Goal: Information Seeking & Learning: Check status

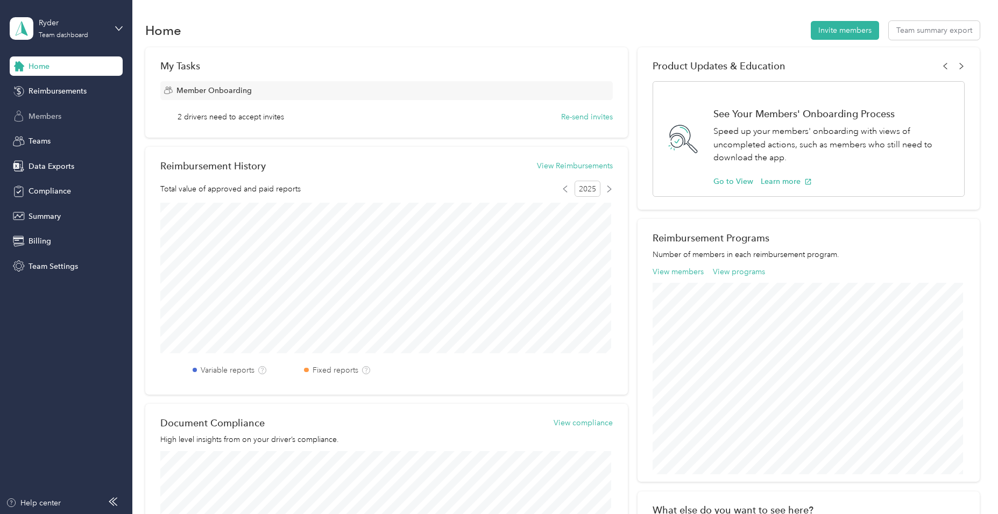
click at [46, 114] on span "Members" at bounding box center [45, 116] width 33 height 11
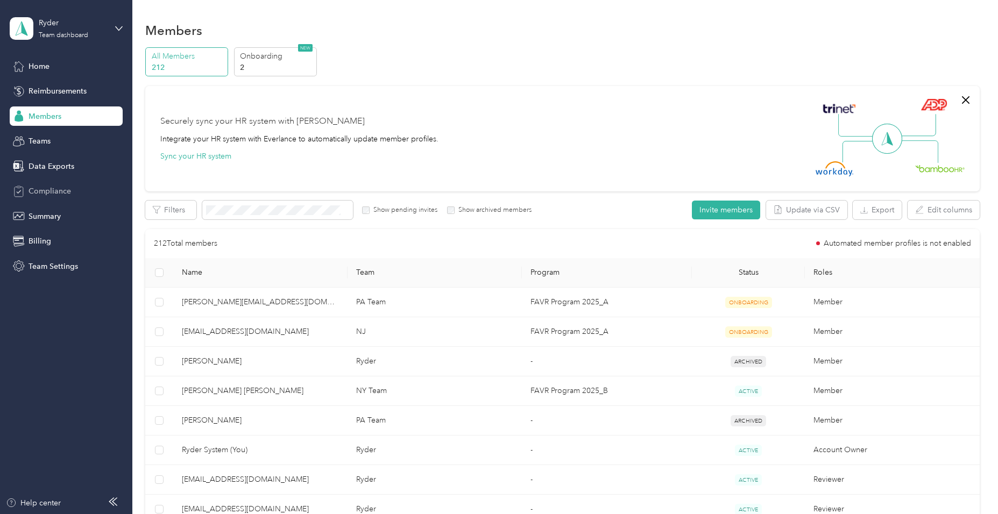
click at [60, 189] on span "Compliance" at bounding box center [50, 191] width 42 height 11
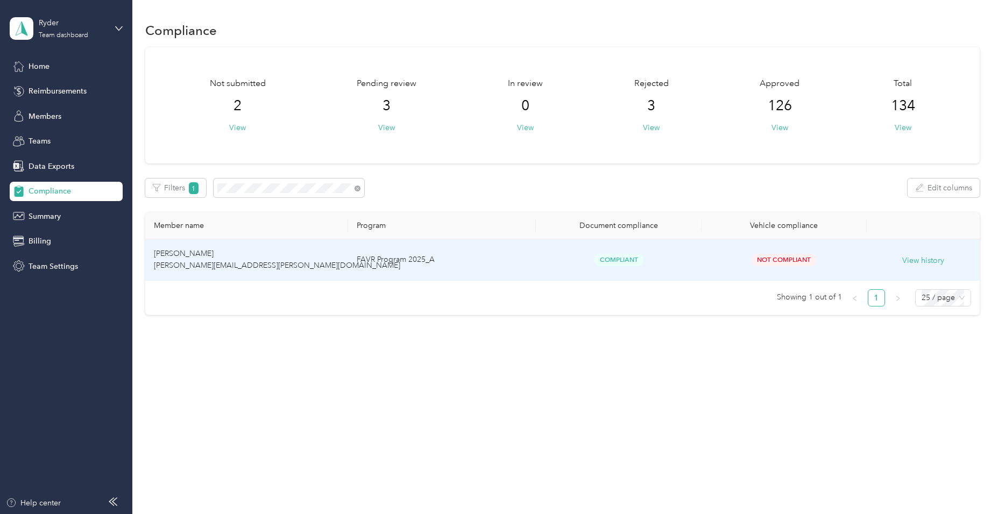
click at [493, 258] on td "FAVR Program 2025_A" at bounding box center [442, 259] width 188 height 41
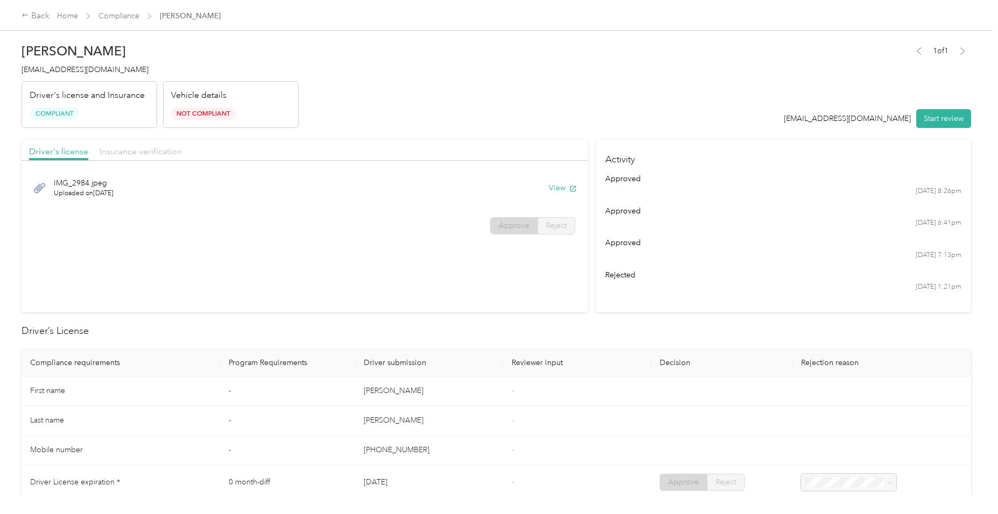
click at [146, 154] on span "Insurance verification" at bounding box center [141, 151] width 82 height 10
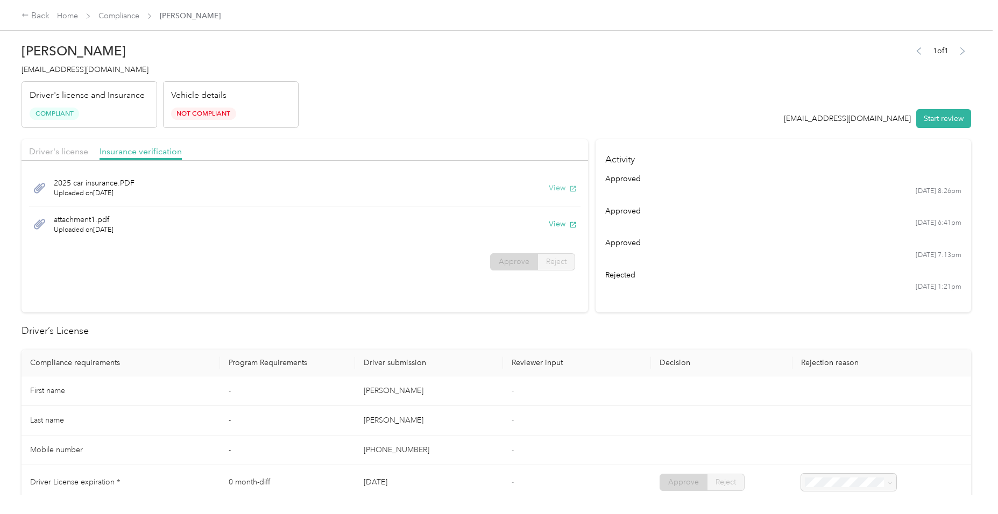
click at [555, 189] on button "View" at bounding box center [563, 187] width 28 height 11
click at [554, 223] on button "View" at bounding box center [563, 223] width 28 height 11
click at [373, 228] on div "attachment1.pdf Uploaded on [DATE] View" at bounding box center [304, 225] width 551 height 36
click at [42, 11] on div "Back" at bounding box center [36, 16] width 28 height 13
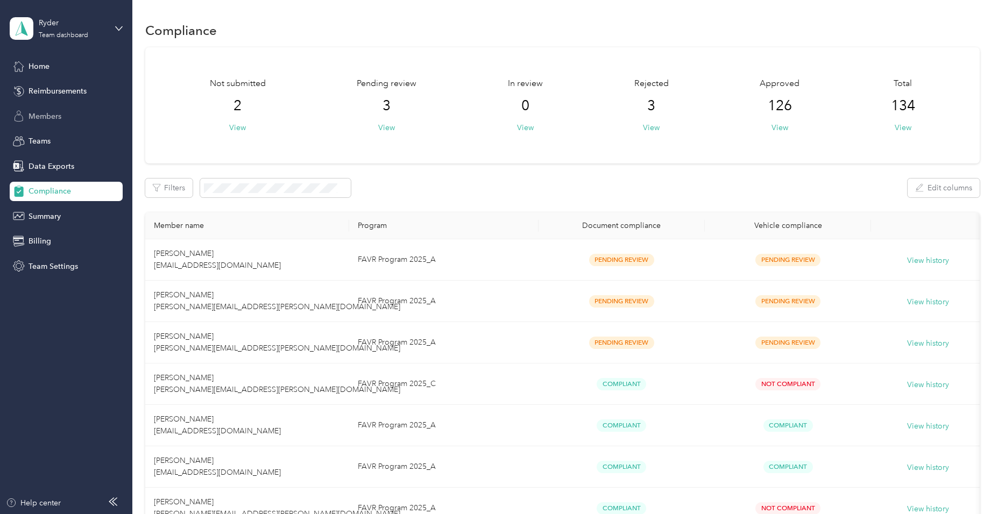
click at [56, 118] on span "Members" at bounding box center [45, 116] width 33 height 11
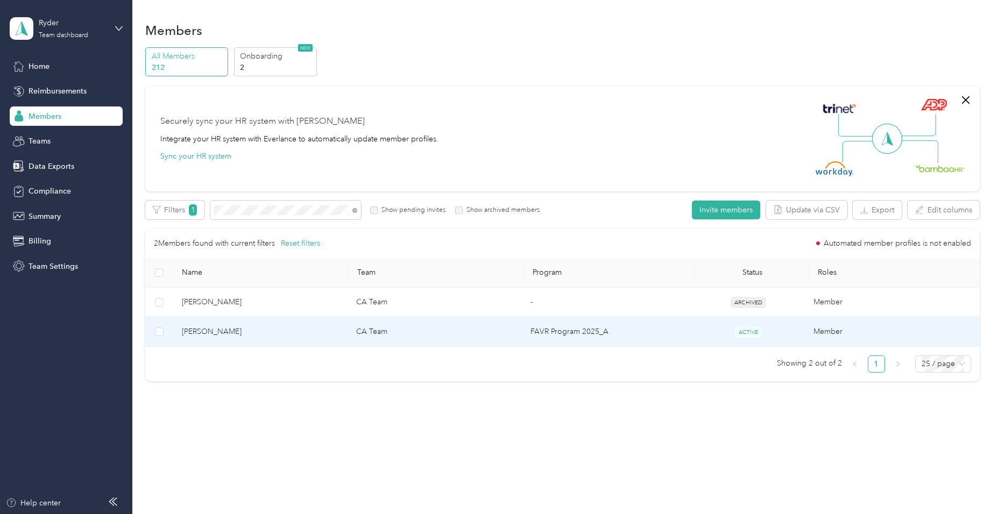
click at [448, 330] on td "CA Team" at bounding box center [434, 332] width 174 height 30
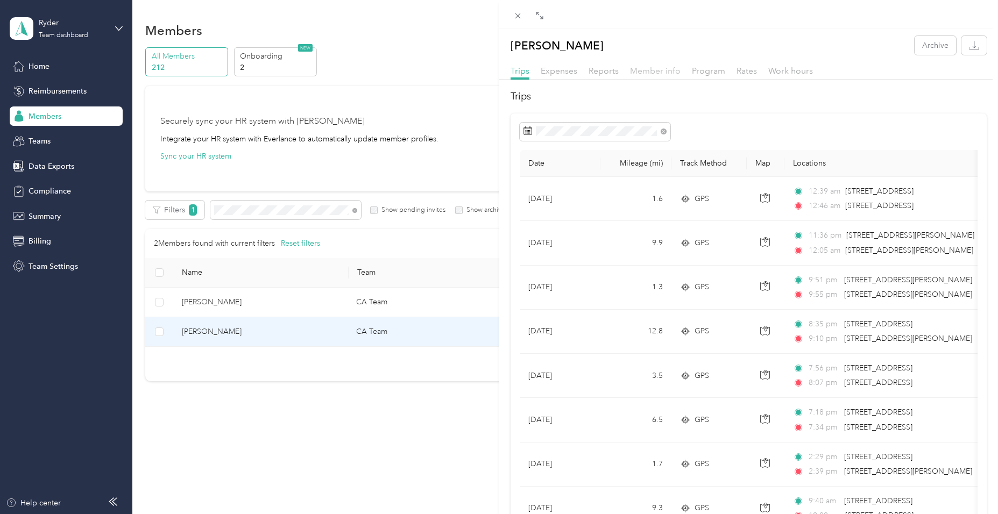
click at [661, 75] on span "Member info" at bounding box center [655, 71] width 51 height 10
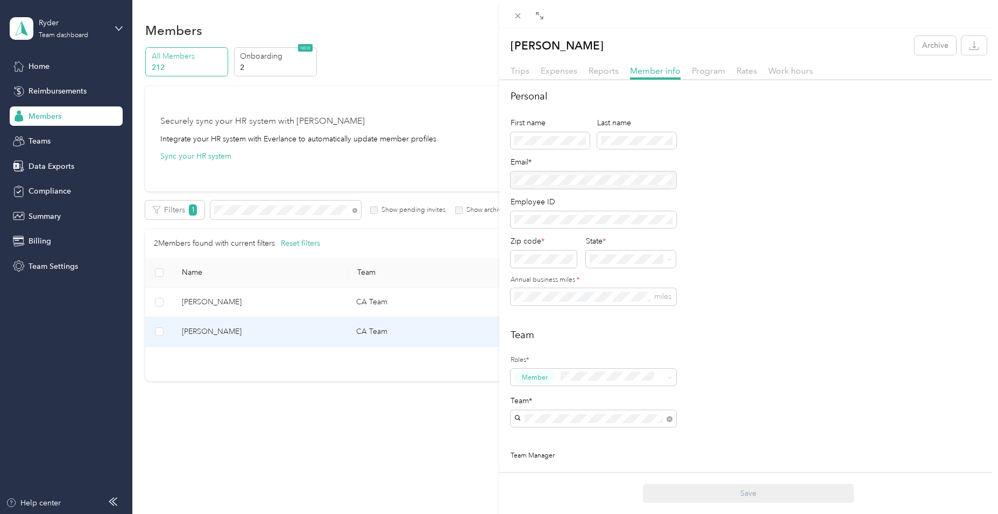
drag, startPoint x: 70, startPoint y: 0, endPoint x: 850, endPoint y: 161, distance: 796.4
click at [790, 161] on div "Personal First name Last name Email* Employee ID Zip code * State * Annual busi…" at bounding box center [748, 203] width 477 height 229
click at [736, 69] on span "Rates" at bounding box center [746, 71] width 20 height 10
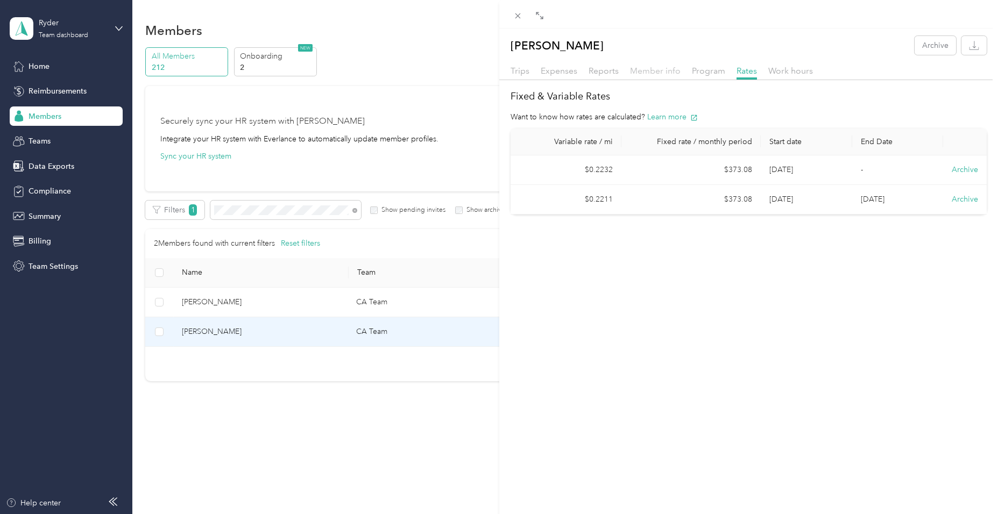
click at [658, 74] on span "Member info" at bounding box center [655, 71] width 51 height 10
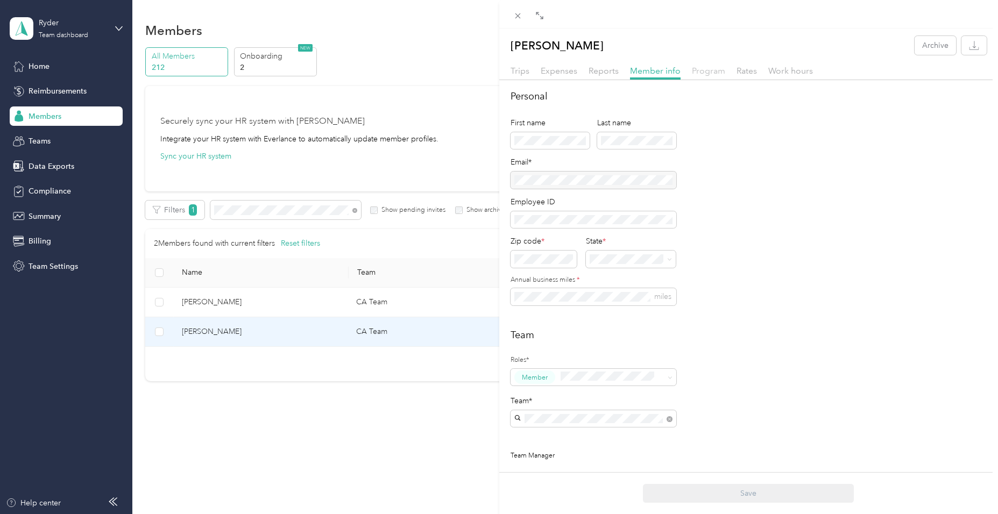
click at [710, 70] on span "Program" at bounding box center [708, 71] width 33 height 10
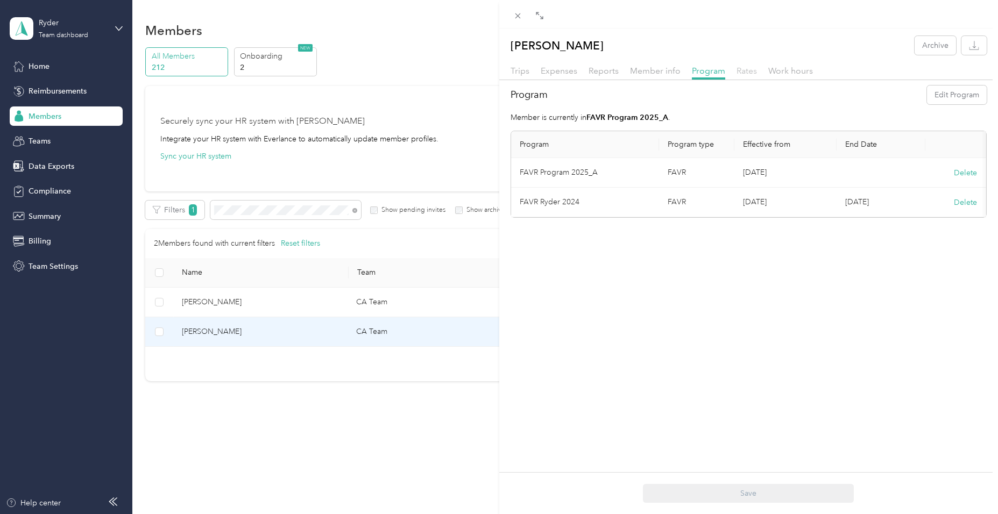
click at [744, 72] on span "Rates" at bounding box center [746, 71] width 20 height 10
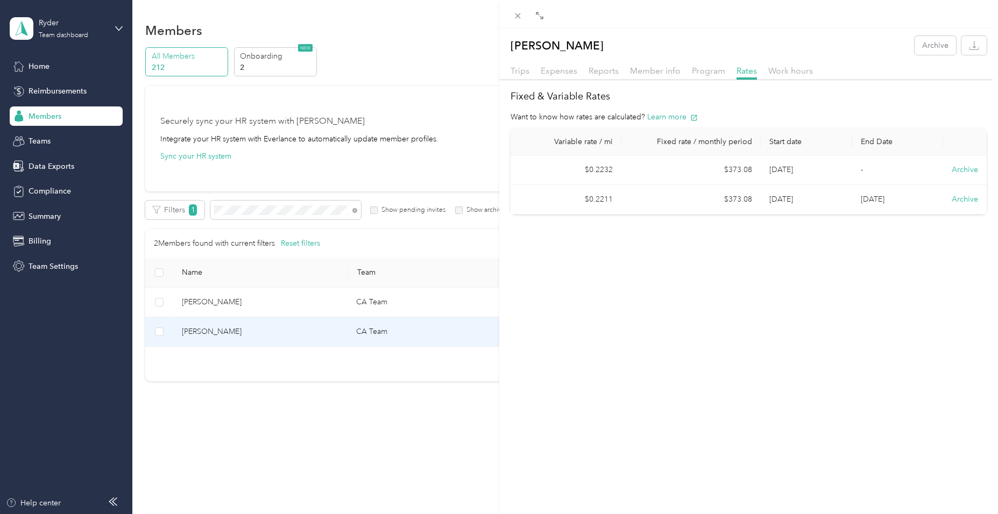
click at [353, 210] on div "[PERSON_NAME] Archive Trips Expenses Reports Member info Program Rates Work hou…" at bounding box center [499, 257] width 998 height 514
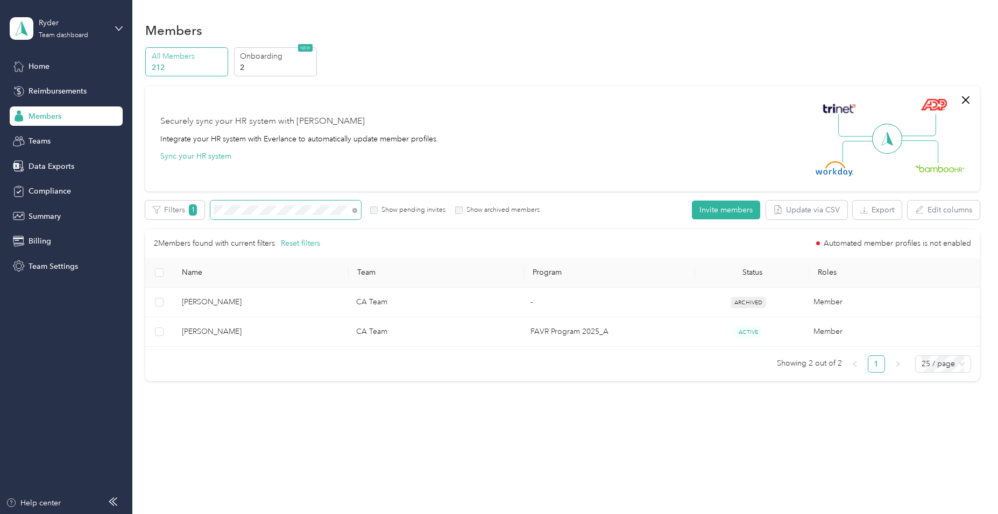
click at [355, 207] on span at bounding box center [354, 209] width 5 height 9
click at [353, 211] on icon at bounding box center [354, 210] width 5 height 5
click at [148, 214] on div "Filters 1 Show pending invites Show archived members" at bounding box center [342, 210] width 394 height 19
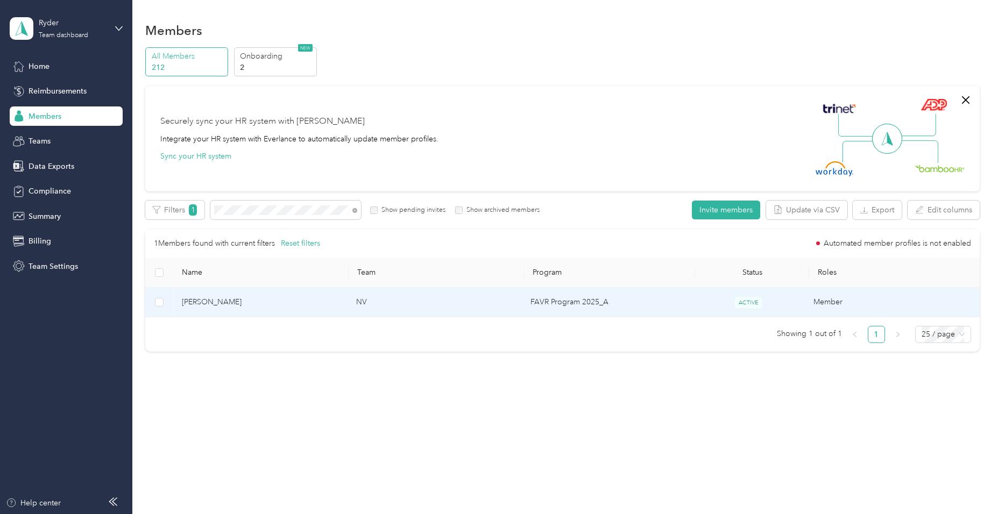
click at [606, 297] on td "FAVR Program 2025_A" at bounding box center [607, 303] width 170 height 30
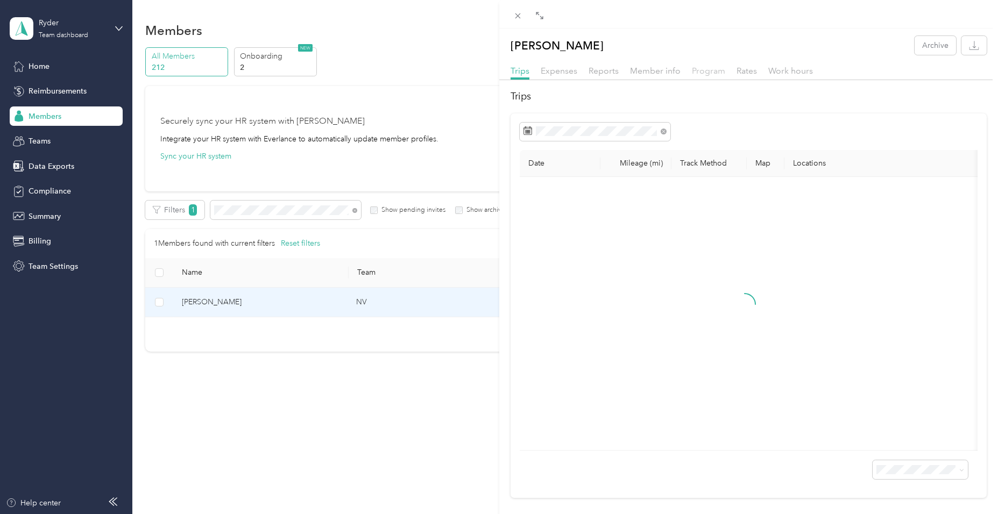
click at [716, 74] on span "Program" at bounding box center [708, 71] width 33 height 10
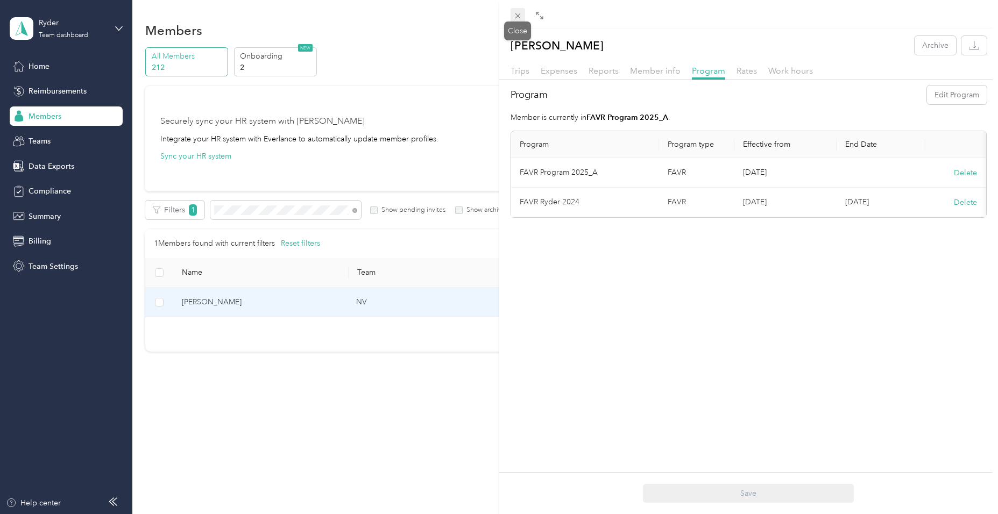
click at [514, 15] on icon at bounding box center [517, 15] width 9 height 9
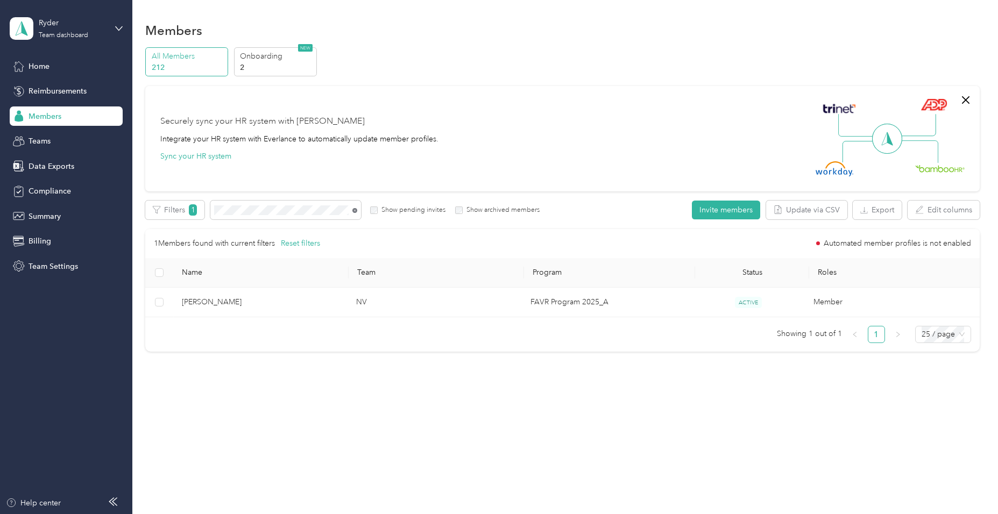
click at [353, 209] on icon at bounding box center [354, 210] width 5 height 5
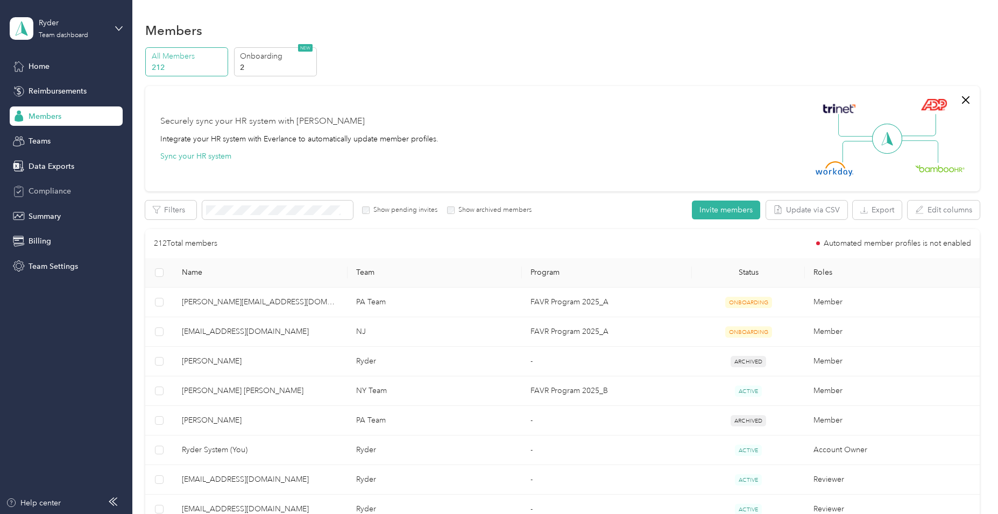
click at [67, 189] on span "Compliance" at bounding box center [50, 191] width 42 height 11
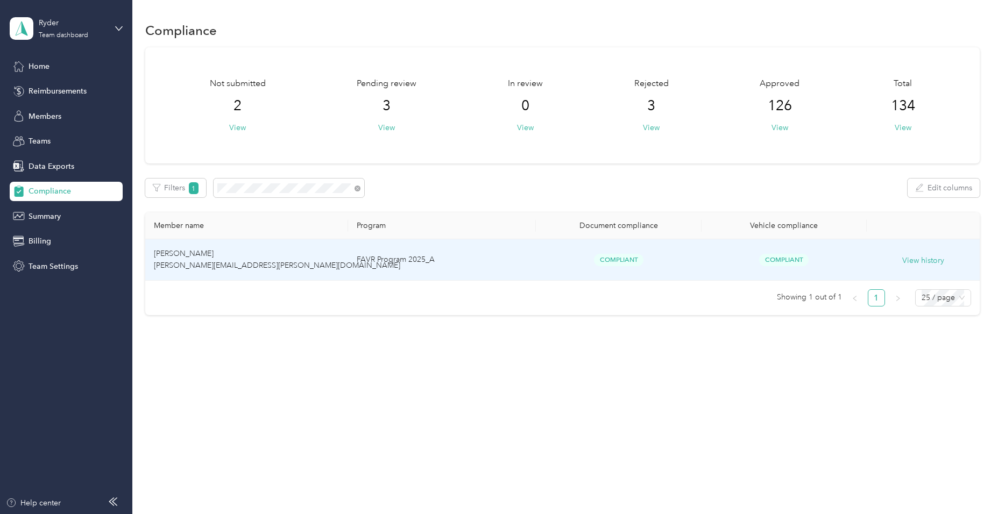
click at [581, 265] on div "Compliant" at bounding box center [618, 260] width 148 height 12
click at [667, 258] on div "Compliant" at bounding box center [618, 260] width 148 height 12
click at [501, 260] on td "FAVR Program 2025_A" at bounding box center [442, 259] width 188 height 41
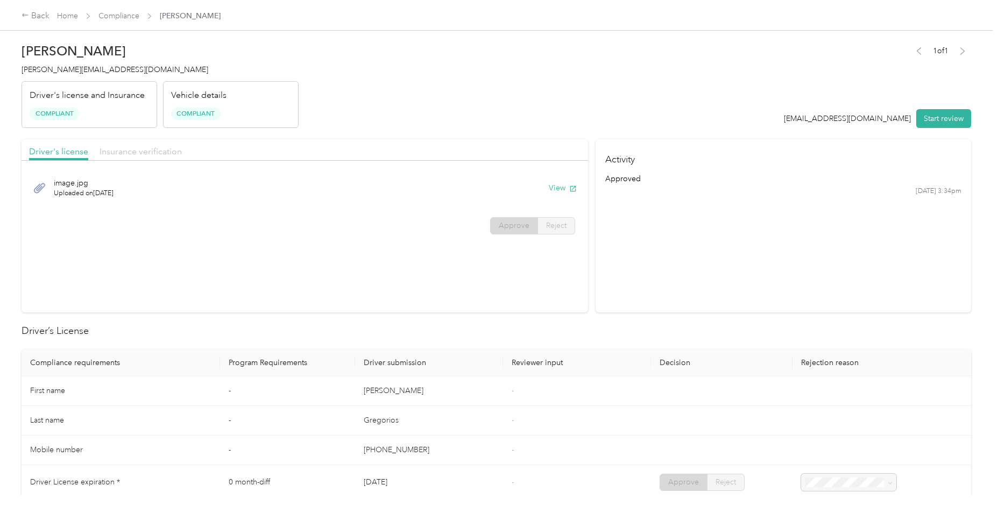
click at [157, 152] on span "Insurance verification" at bounding box center [141, 151] width 82 height 10
click at [554, 188] on button "View" at bounding box center [563, 187] width 28 height 11
click at [62, 148] on span "Driver's license" at bounding box center [58, 151] width 59 height 10
click at [554, 186] on button "View" at bounding box center [563, 187] width 28 height 11
click at [339, 231] on div "Approve Reject" at bounding box center [305, 225] width 566 height 17
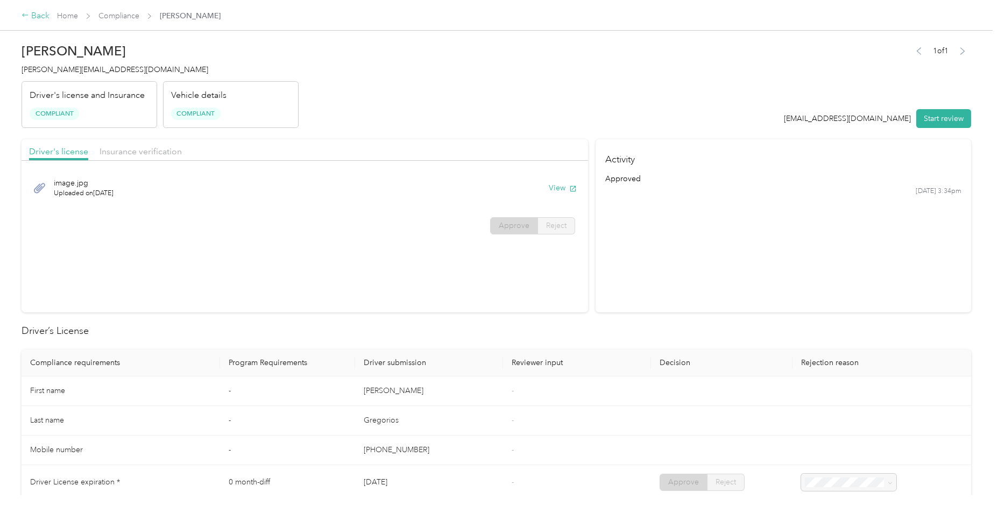
click at [34, 14] on div "Back" at bounding box center [36, 16] width 28 height 13
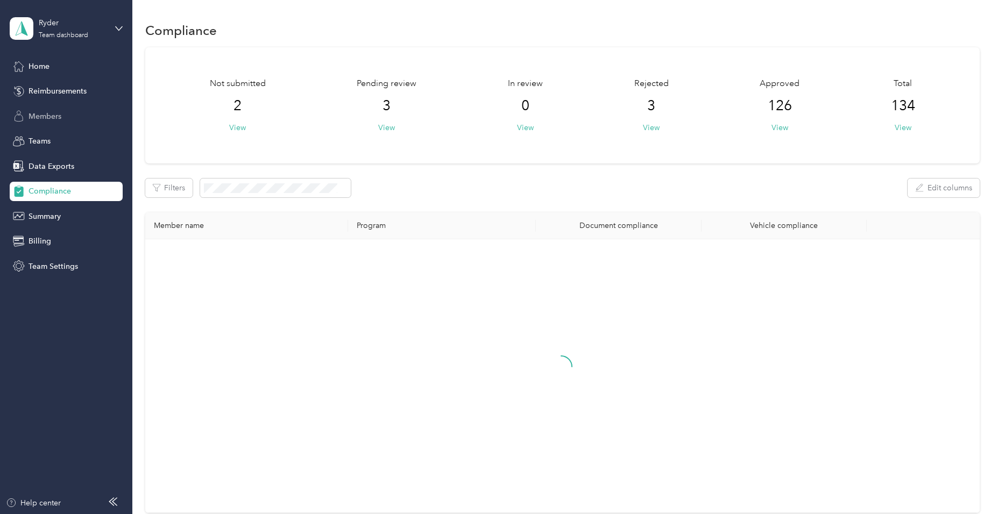
click at [55, 116] on span "Members" at bounding box center [45, 116] width 33 height 11
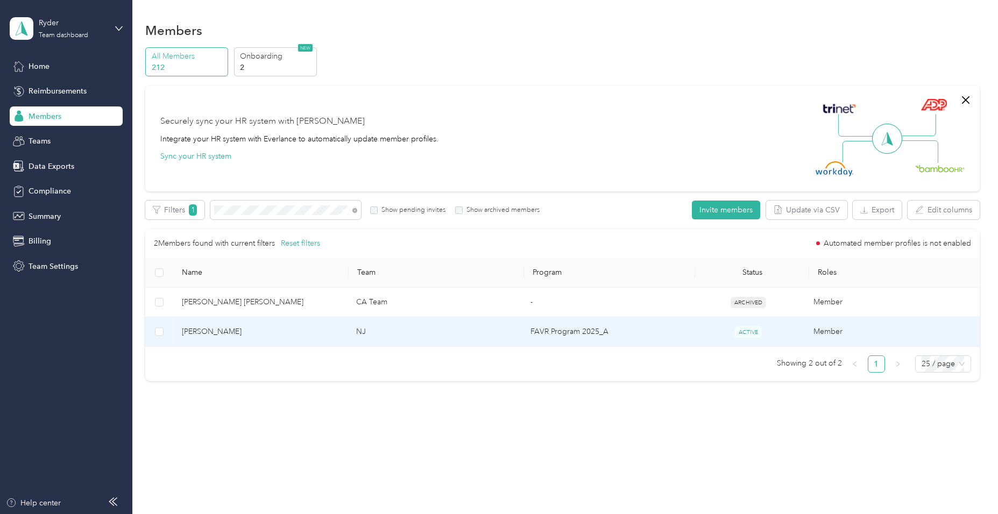
click at [444, 333] on td "NJ" at bounding box center [434, 332] width 174 height 30
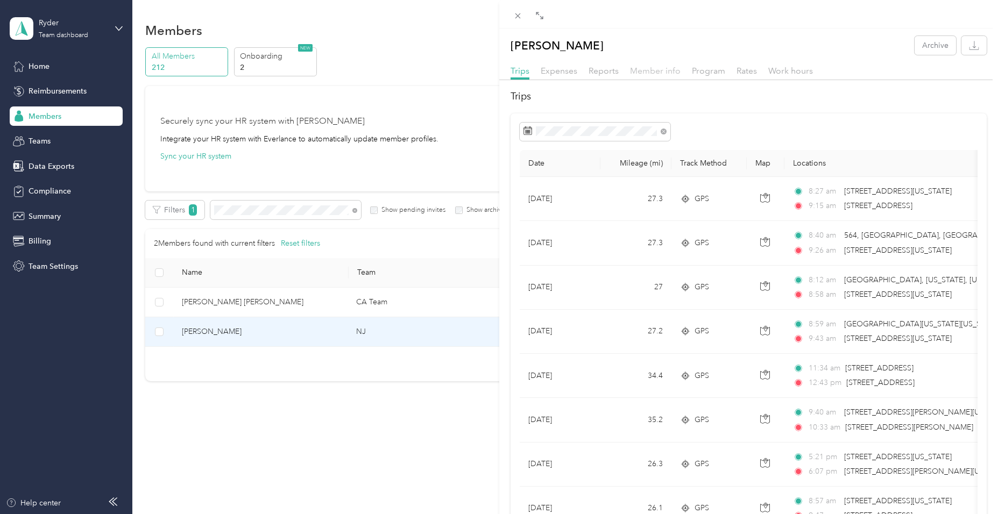
click at [655, 69] on span "Member info" at bounding box center [655, 71] width 51 height 10
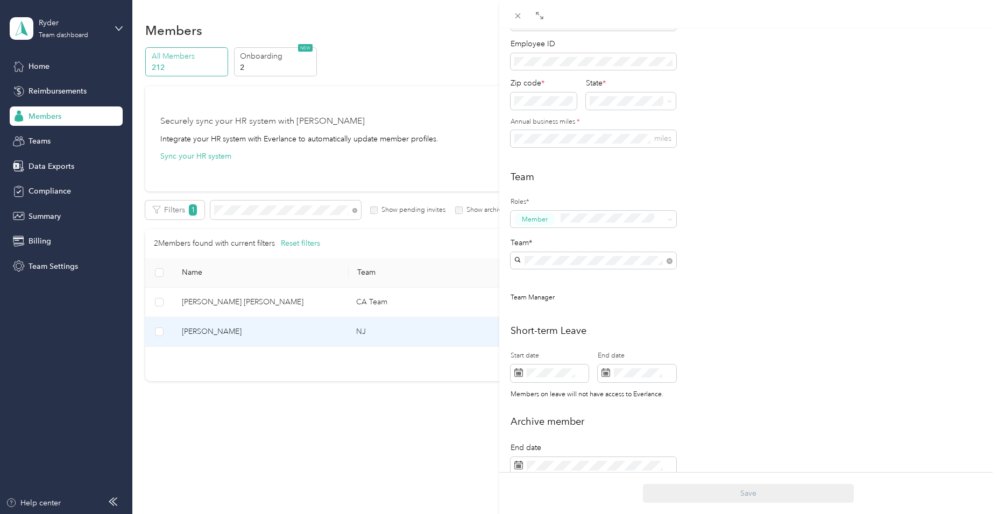
scroll to position [121, 0]
